Goal: Find specific page/section: Find specific page/section

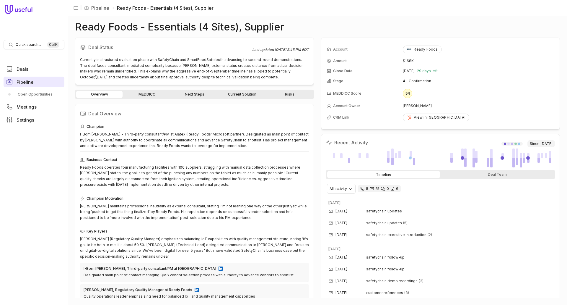
click at [26, 84] on span "Pipeline" at bounding box center [25, 82] width 17 height 4
click at [26, 81] on span "Pipeline" at bounding box center [25, 82] width 17 height 4
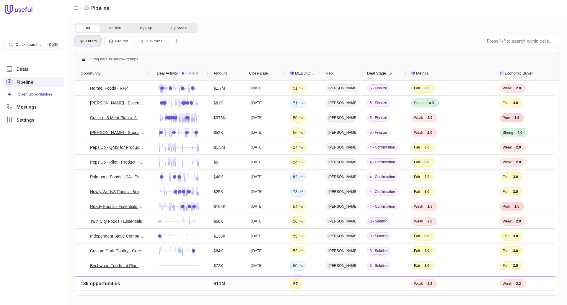
click at [93, 43] on span "Filters" at bounding box center [91, 41] width 11 height 4
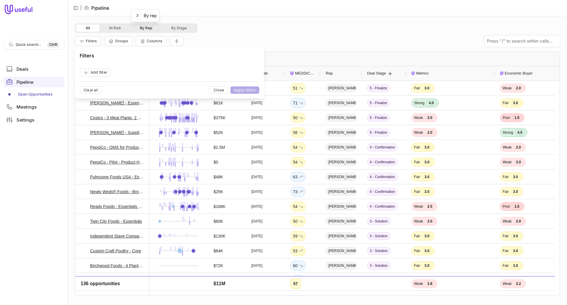
click at [146, 27] on button "By Rep" at bounding box center [146, 28] width 31 height 7
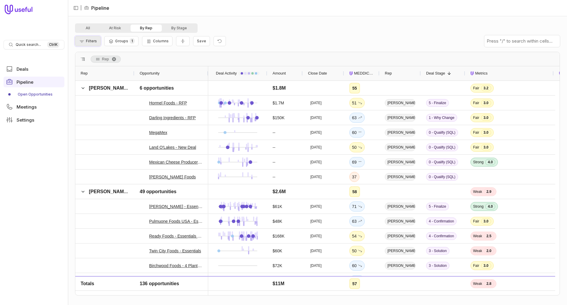
click at [93, 41] on span "Filters" at bounding box center [91, 41] width 11 height 4
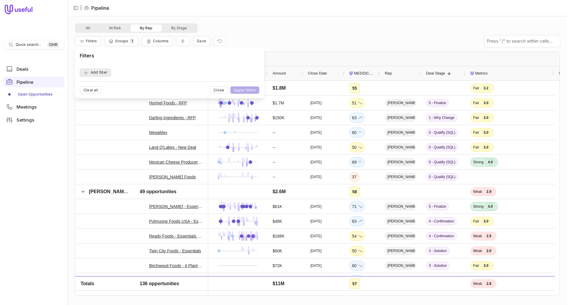
click at [90, 73] on button "Add filter" at bounding box center [95, 73] width 31 height 8
click at [131, 72] on icon "button" at bounding box center [129, 72] width 5 height 5
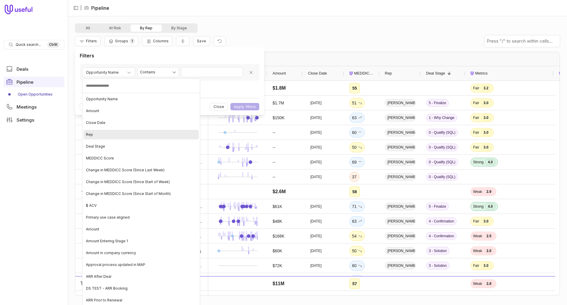
click at [92, 136] on span "Rep" at bounding box center [89, 134] width 7 height 5
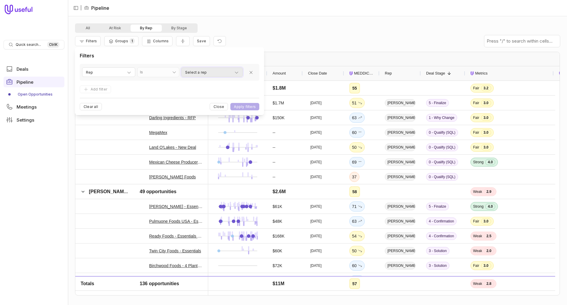
click at [239, 73] on icon "button" at bounding box center [236, 72] width 5 height 5
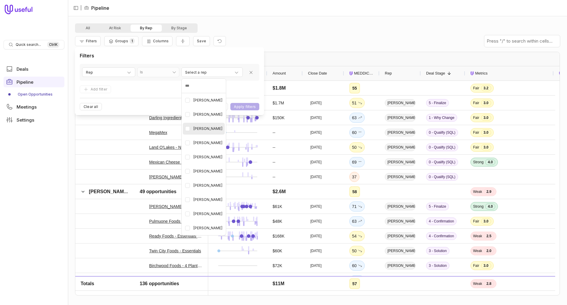
click at [189, 128] on Poitevin "button" at bounding box center [187, 128] width 5 height 5
click at [360, 26] on html "Quick search... Ctrl K Deals Pipeline Open Opportunities Meetings Settings | Pi…" at bounding box center [283, 152] width 567 height 305
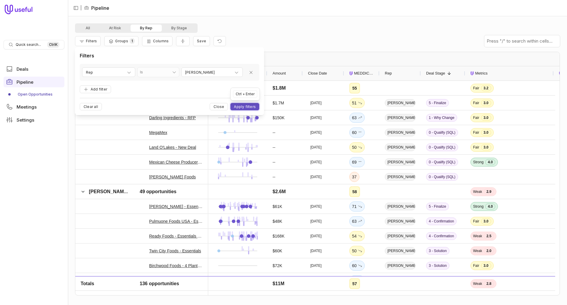
click at [246, 107] on button "Apply filters" at bounding box center [244, 106] width 29 height 7
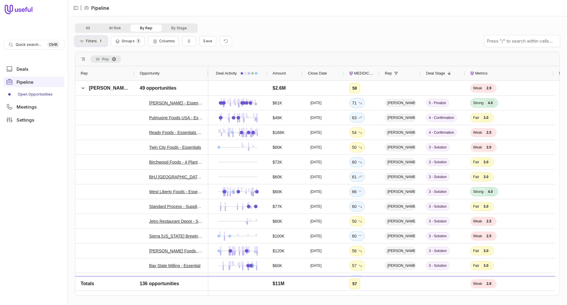
click at [90, 41] on span "Filters" at bounding box center [91, 41] width 11 height 4
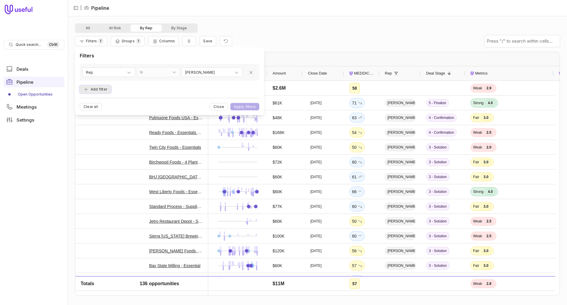
click at [99, 87] on button "Add filter" at bounding box center [95, 89] width 31 height 8
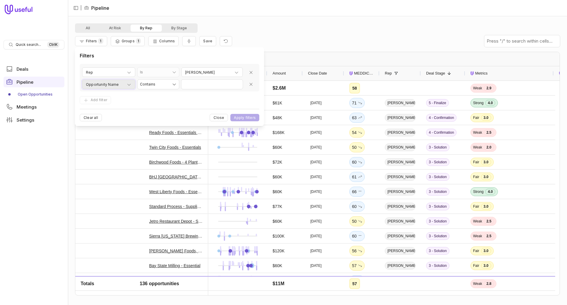
click at [127, 84] on icon "button" at bounding box center [129, 84] width 5 height 5
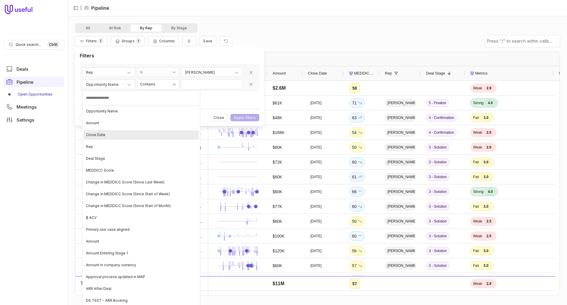
click at [100, 134] on span "Close Date" at bounding box center [95, 134] width 19 height 5
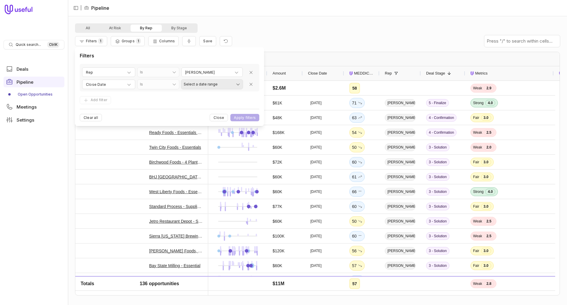
click at [238, 83] on html "Quick search... Ctrl K Deals Pipeline Open Opportunities Meetings Settings | Pi…" at bounding box center [283, 152] width 567 height 305
select select "**********"
click at [251, 115] on button "Apply filters" at bounding box center [244, 117] width 29 height 7
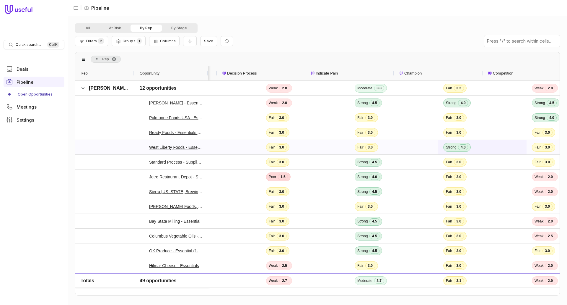
scroll to position [0, 470]
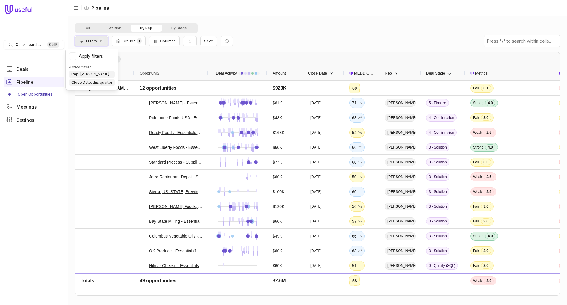
click at [94, 40] on span "Filters" at bounding box center [91, 41] width 11 height 4
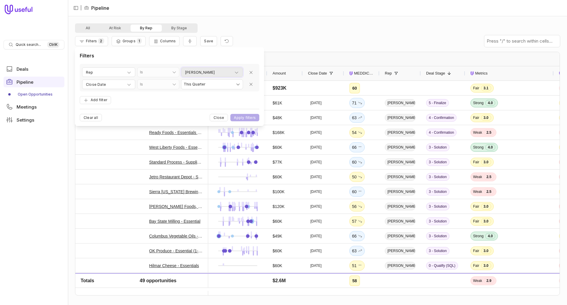
click at [238, 71] on icon "button" at bounding box center [236, 72] width 5 height 5
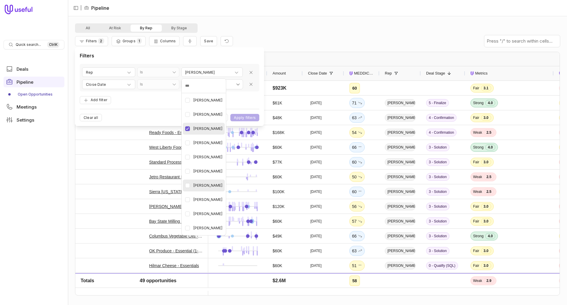
click at [187, 185] on Posewitz "button" at bounding box center [187, 185] width 5 height 5
click at [251, 118] on html "Quick search... Ctrl K Deals Pipeline Open Opportunities Meetings Settings | Pi…" at bounding box center [283, 152] width 567 height 305
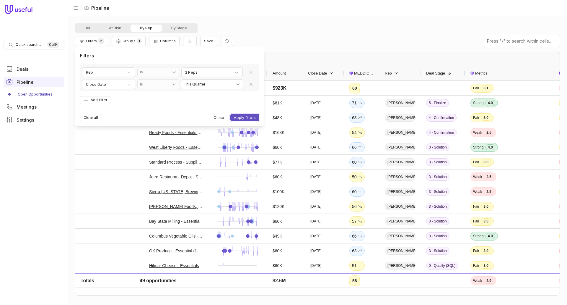
click at [250, 117] on button "Apply filters" at bounding box center [244, 117] width 29 height 7
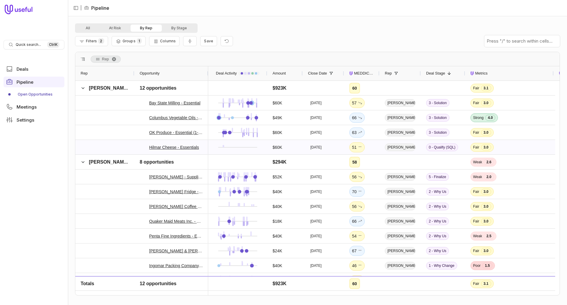
scroll to position [130, 0]
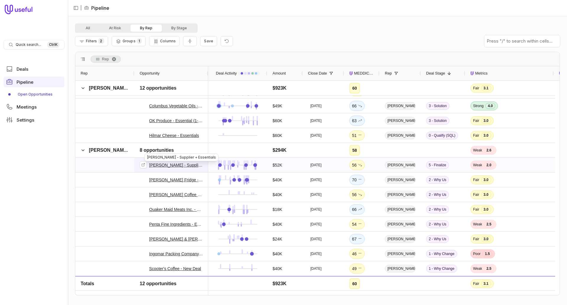
click at [168, 164] on link "Tipton Mills - Supplier + Essentials" at bounding box center [176, 164] width 54 height 7
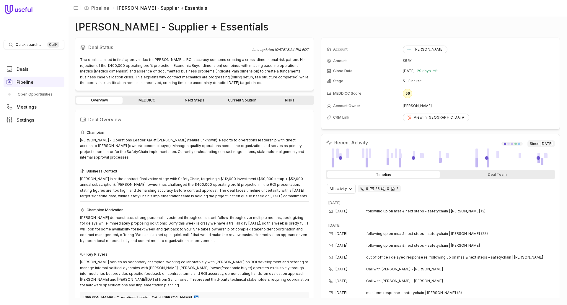
click at [292, 101] on link "Risks" at bounding box center [289, 100] width 46 height 7
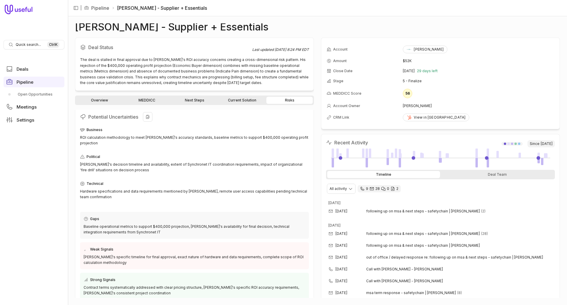
scroll to position [4, 0]
click at [109, 100] on link "Overview" at bounding box center [99, 100] width 46 height 7
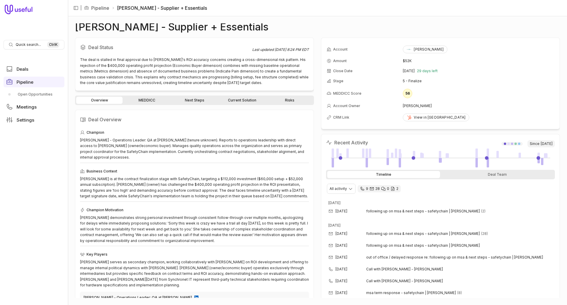
click at [150, 101] on link "MEDDICC" at bounding box center [147, 100] width 46 height 7
